Goal: Find specific page/section: Find specific page/section

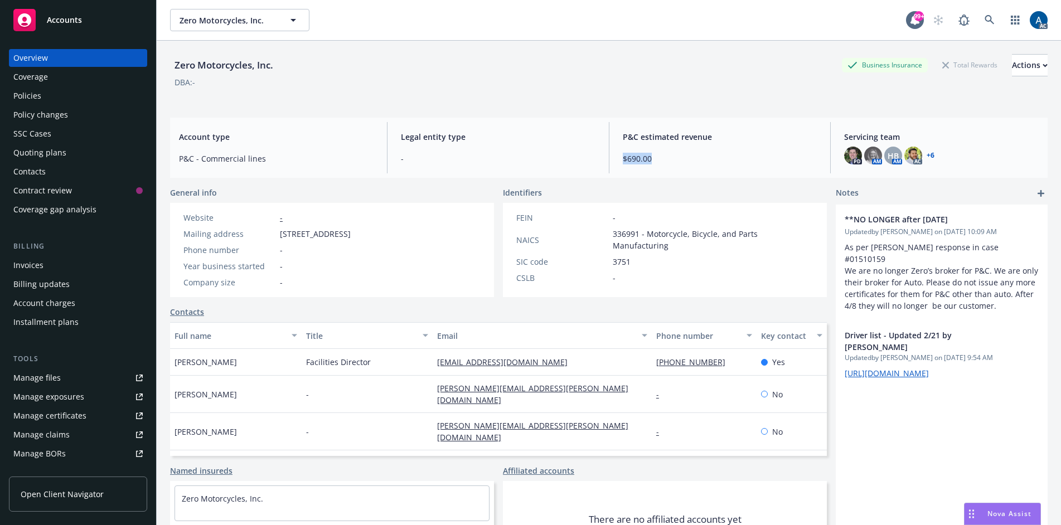
drag, startPoint x: 621, startPoint y: 159, endPoint x: 650, endPoint y: 158, distance: 29.6
click at [650, 158] on span "$690.00" at bounding box center [720, 159] width 195 height 12
click at [679, 162] on span "$690.00" at bounding box center [720, 159] width 195 height 12
click at [74, 53] on div "Overview" at bounding box center [77, 58] width 129 height 18
click at [979, 18] on link at bounding box center [990, 20] width 22 height 22
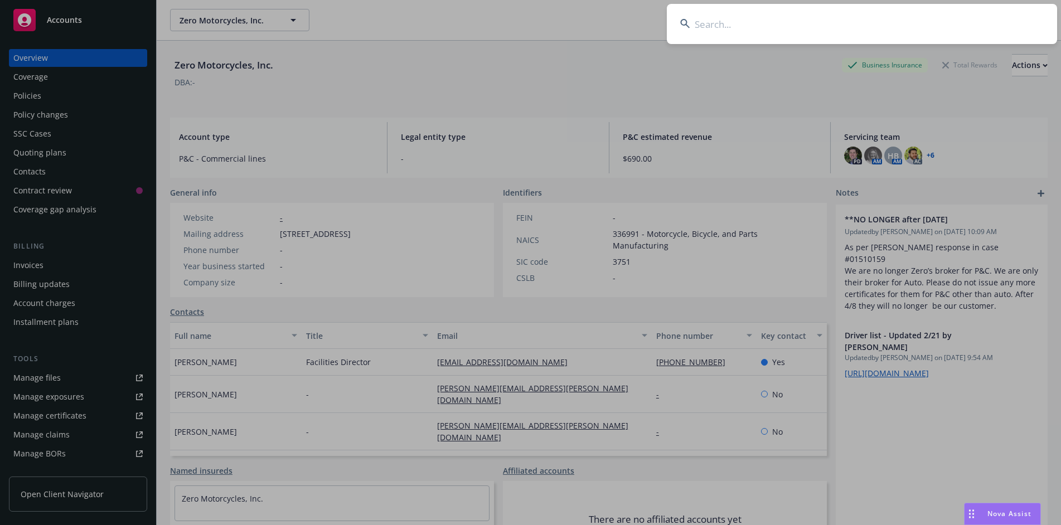
click at [688, 33] on input at bounding box center [862, 24] width 390 height 40
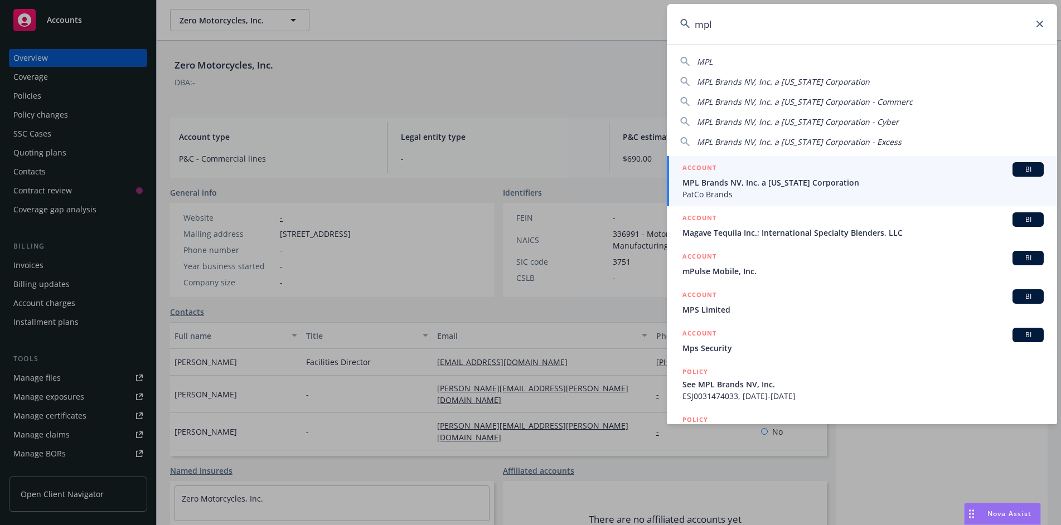
type input "mpl"
click at [763, 178] on span "MPL Brands NV, Inc. a [US_STATE] Corporation" at bounding box center [862, 183] width 361 height 12
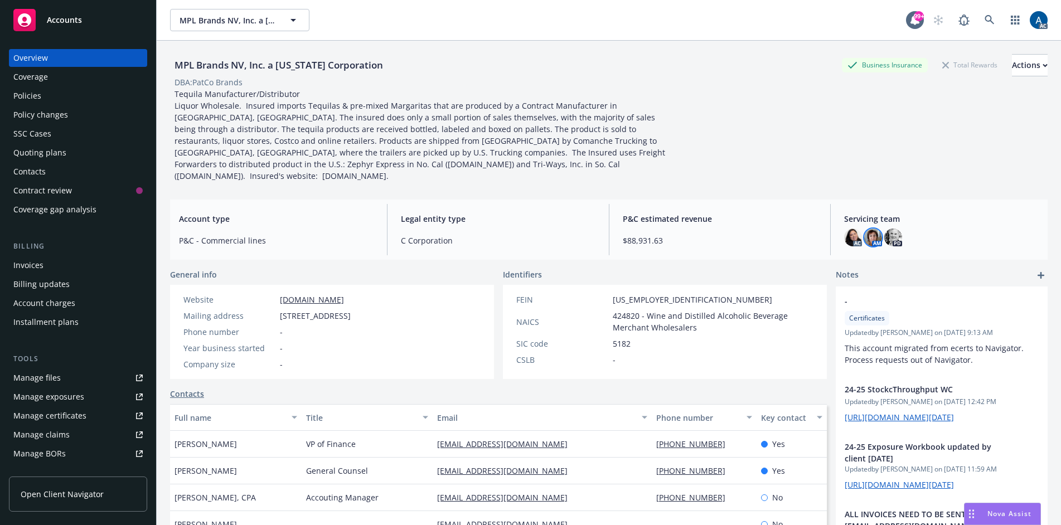
click at [869, 229] on img at bounding box center [873, 238] width 18 height 18
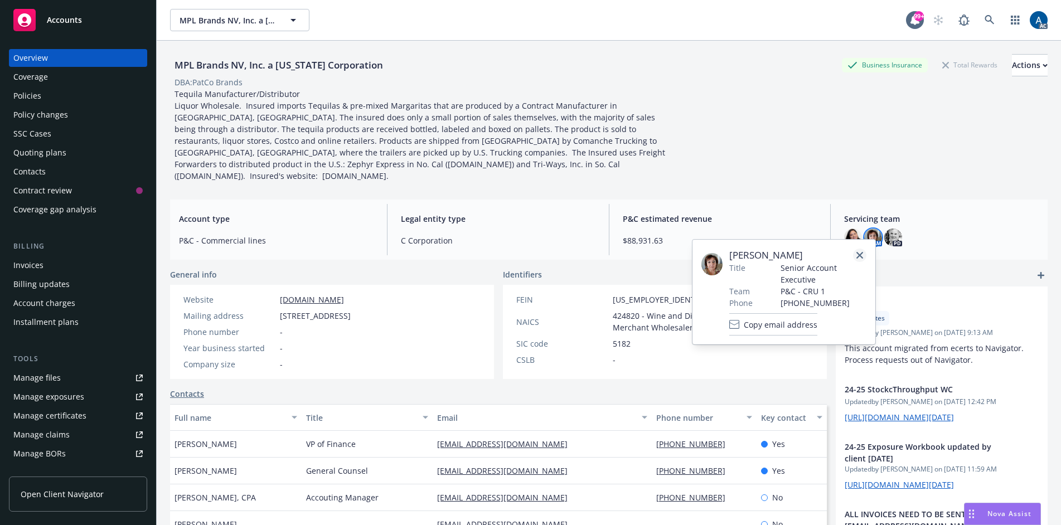
click at [863, 255] on icon "close" at bounding box center [859, 255] width 7 height 7
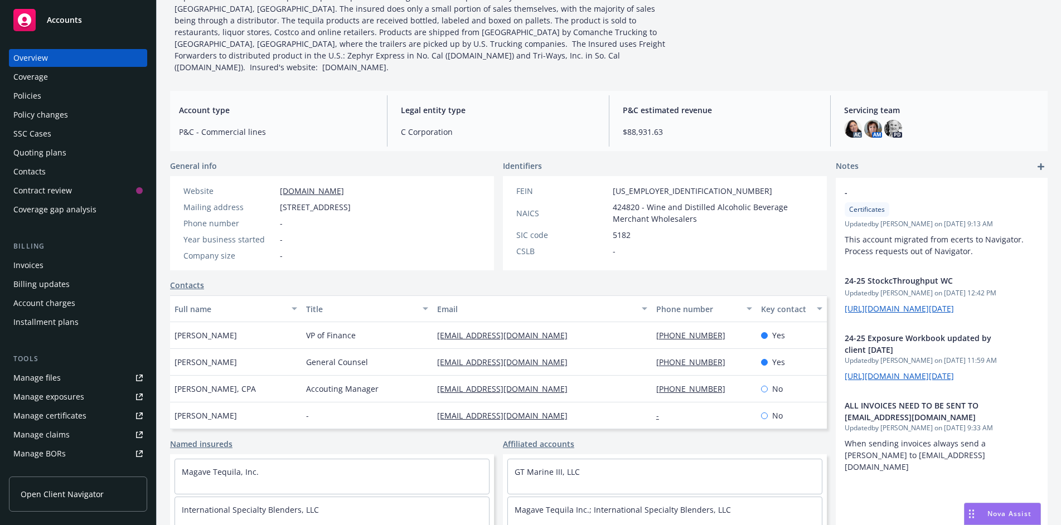
scroll to position [112, 0]
